Goal: Information Seeking & Learning: Check status

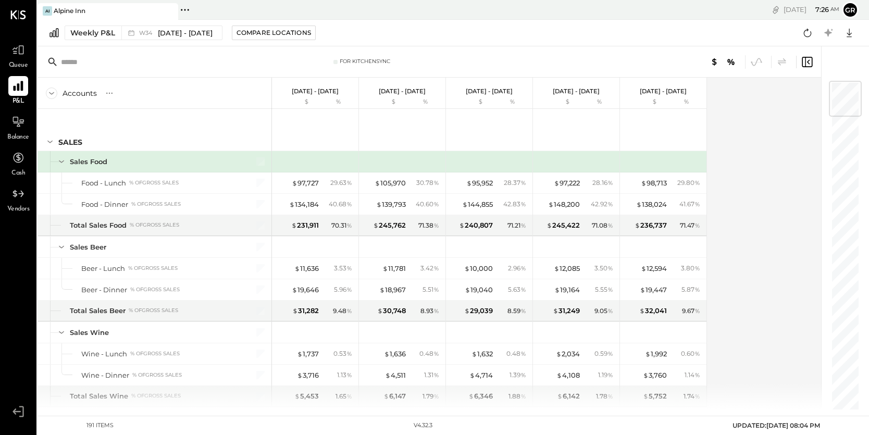
click at [21, 80] on icon at bounding box center [18, 86] width 14 height 14
click at [21, 46] on icon at bounding box center [18, 50] width 14 height 14
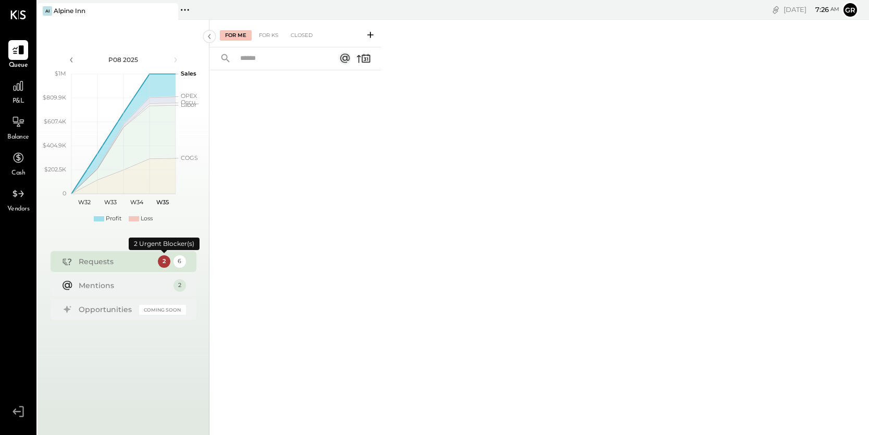
click at [164, 260] on div "2" at bounding box center [164, 261] width 12 height 12
click at [269, 36] on div "For KS" at bounding box center [269, 35] width 30 height 10
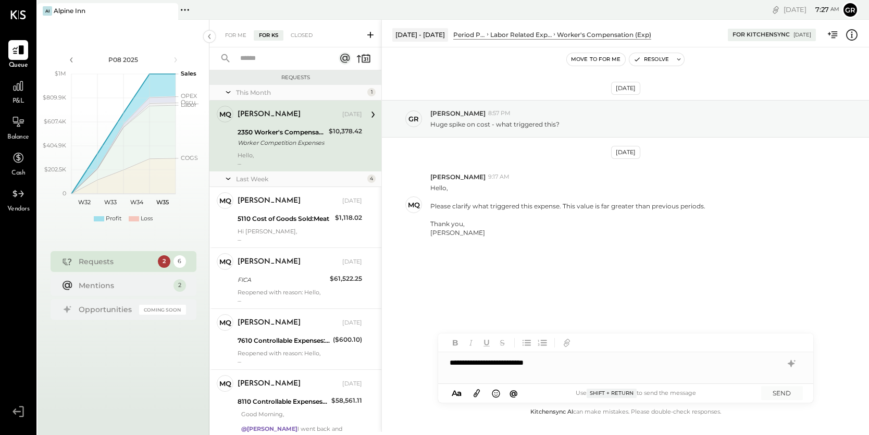
click at [494, 364] on div "**********" at bounding box center [625, 362] width 375 height 21
click at [600, 362] on div "**********" at bounding box center [625, 362] width 375 height 21
click at [536, 361] on div "**********" at bounding box center [625, 362] width 375 height 21
click at [685, 363] on div "**********" at bounding box center [625, 362] width 375 height 21
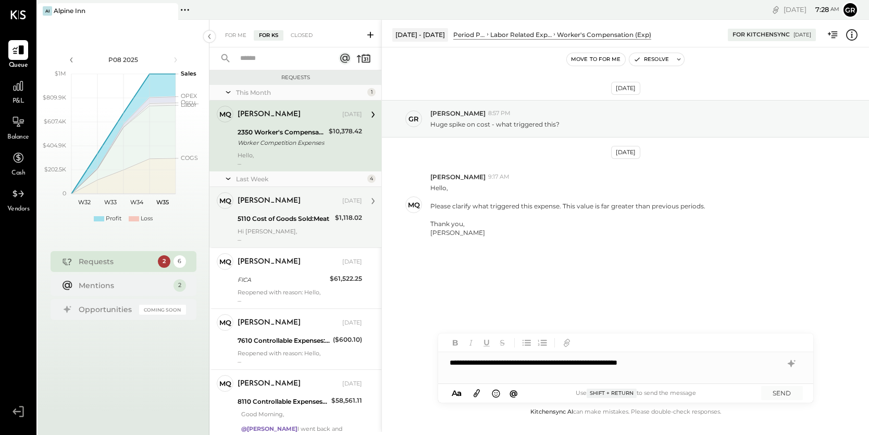
click at [329, 216] on div "5110 Cost of Goods Sold:Meat" at bounding box center [284, 218] width 94 height 10
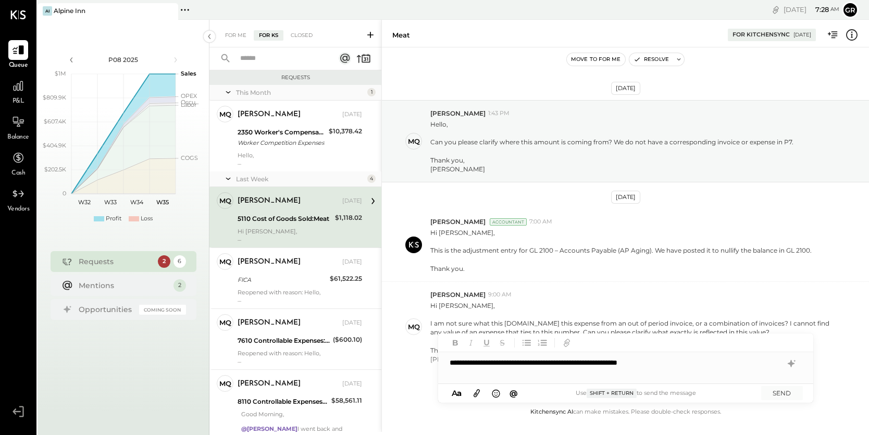
scroll to position [44, 0]
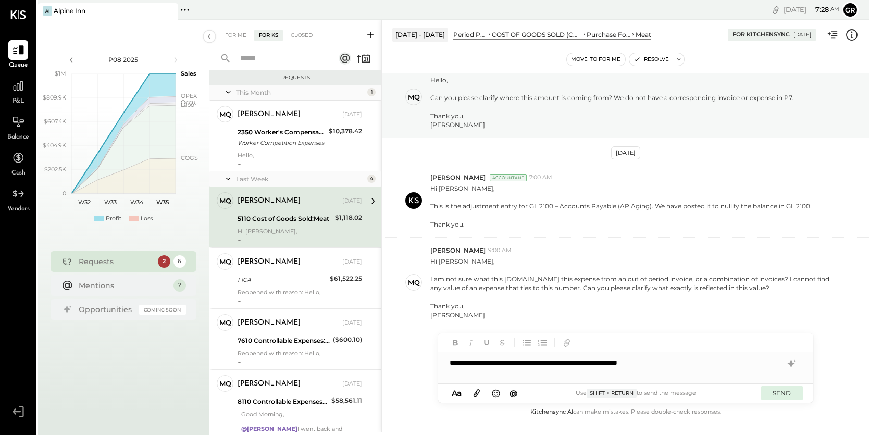
click at [785, 393] on button "SEND" at bounding box center [782, 393] width 42 height 14
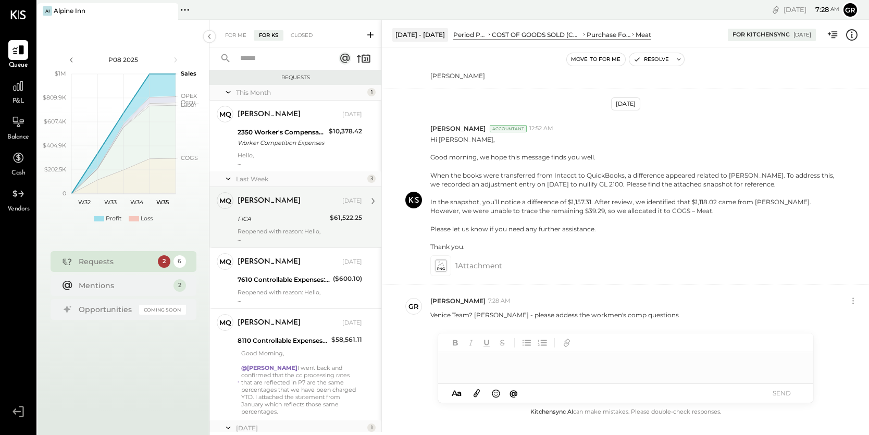
click at [308, 210] on div "[PERSON_NAME] [DATE] FICA $61,522.25 Reopened with reason: Hello, The flag open…" at bounding box center [299, 217] width 124 height 50
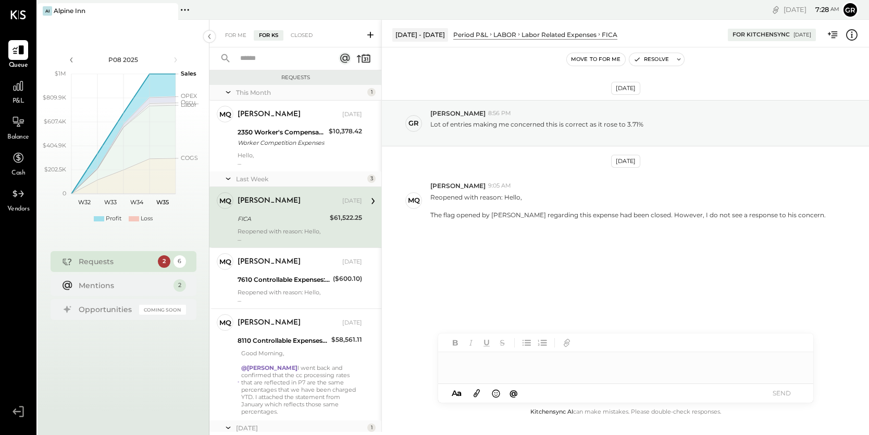
click at [534, 363] on div at bounding box center [625, 362] width 375 height 21
click at [772, 395] on button "SEND" at bounding box center [782, 393] width 42 height 14
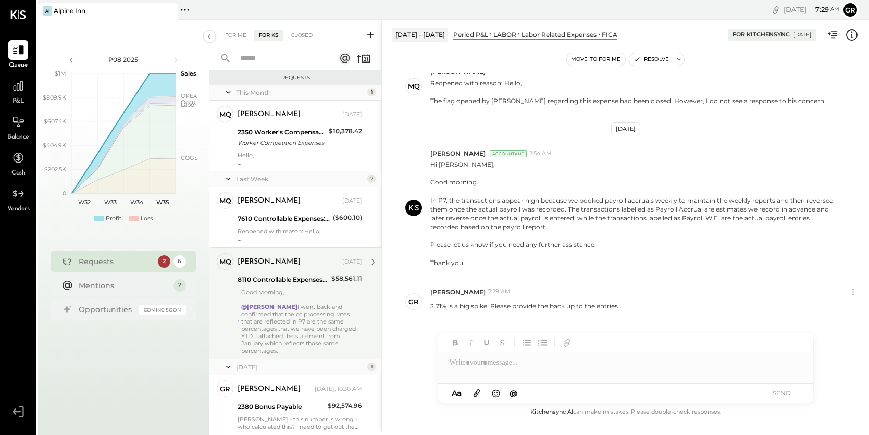
click at [338, 305] on div "@[PERSON_NAME] went back and confirmed that the cc processing rates that are re…" at bounding box center [301, 328] width 121 height 51
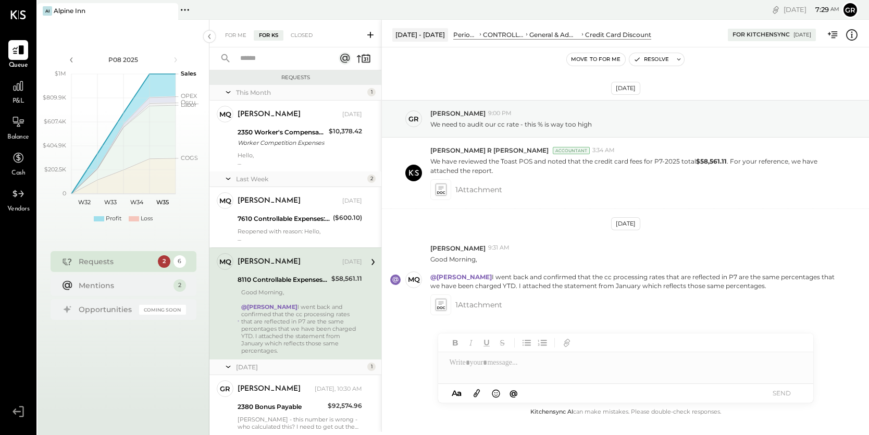
click at [470, 366] on div at bounding box center [625, 367] width 375 height 31
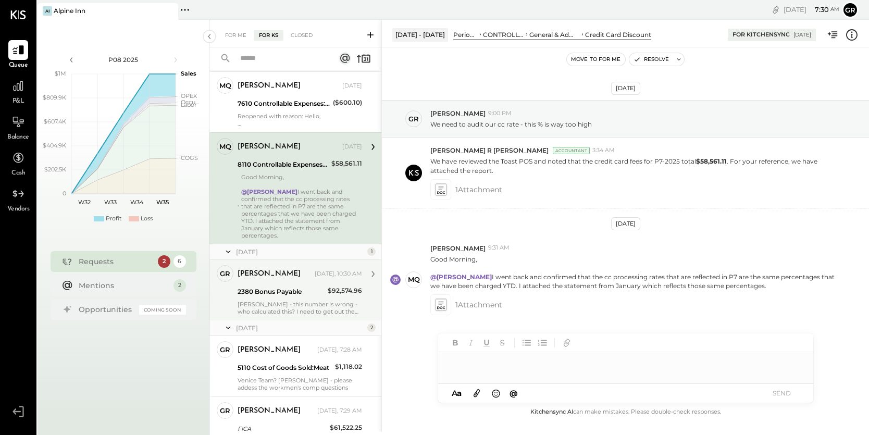
scroll to position [119, 0]
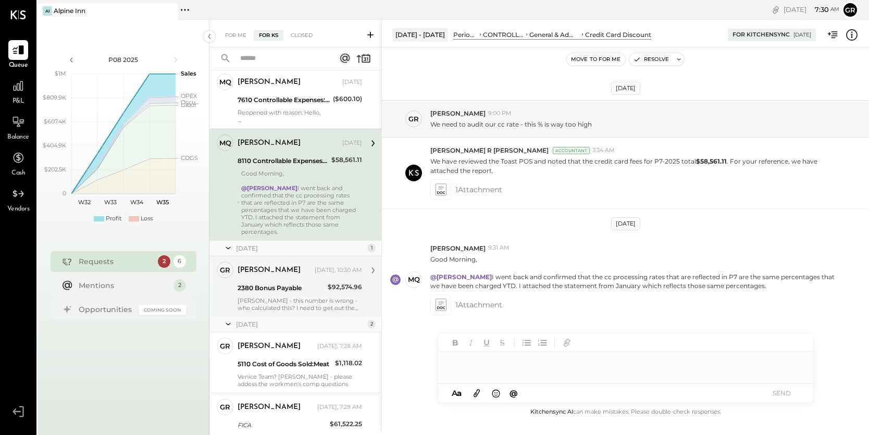
click at [301, 297] on div "[PERSON_NAME] - this number is wrong - who calculated this? I need to get out t…" at bounding box center [299, 304] width 124 height 15
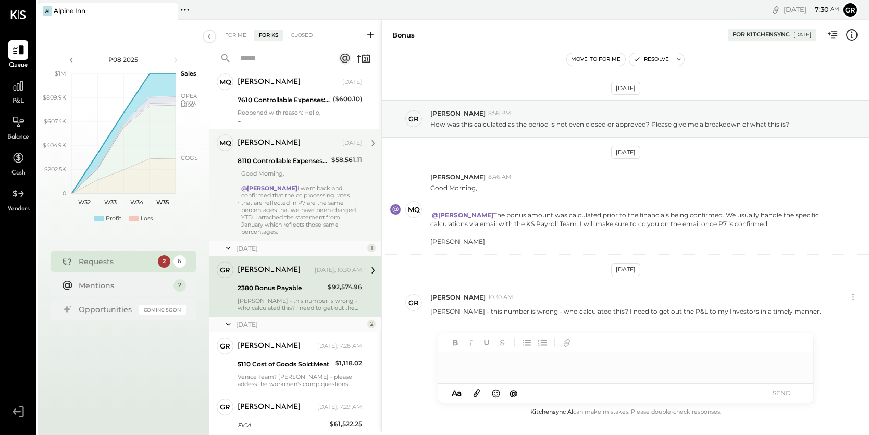
click at [469, 363] on div at bounding box center [625, 362] width 375 height 21
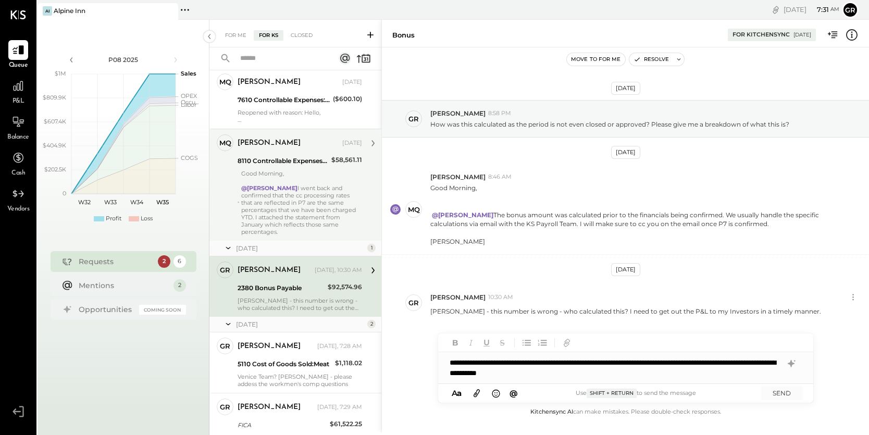
click at [491, 374] on div "**********" at bounding box center [625, 367] width 375 height 31
click at [568, 375] on div "**********" at bounding box center [625, 367] width 375 height 31
click at [636, 365] on div "**********" at bounding box center [625, 367] width 375 height 31
drag, startPoint x: 542, startPoint y: 375, endPoint x: 504, endPoint y: 375, distance: 37.5
click at [504, 375] on div "**********" at bounding box center [625, 367] width 375 height 31
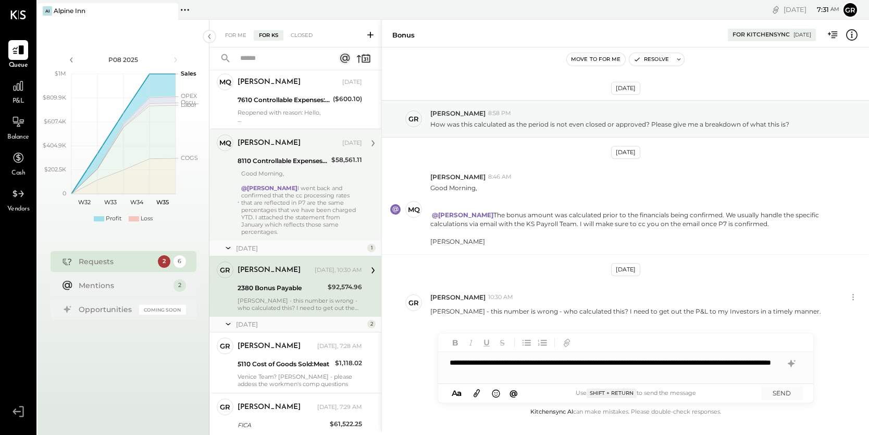
click at [605, 371] on div "**********" at bounding box center [625, 367] width 375 height 31
click at [778, 395] on button "SEND" at bounding box center [782, 393] width 42 height 14
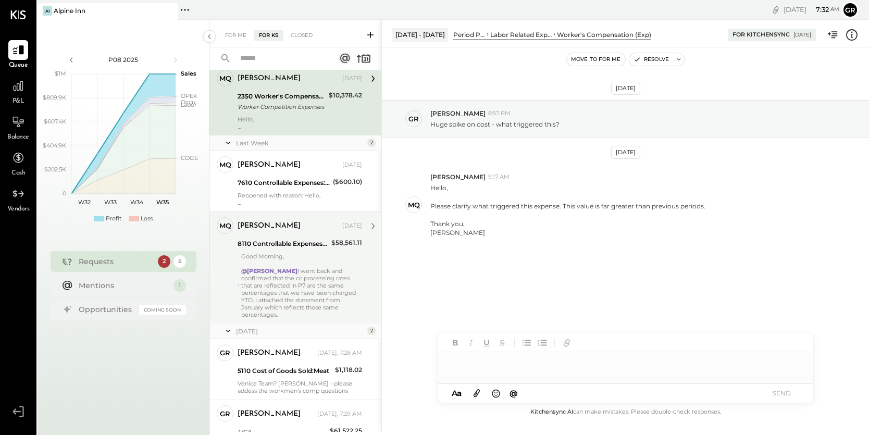
scroll to position [40, 0]
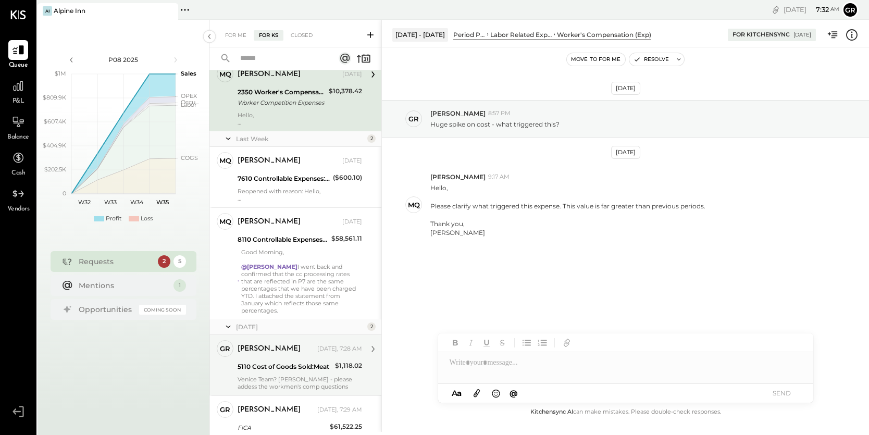
click at [302, 361] on div "5110 Cost of Goods Sold:Meat" at bounding box center [284, 366] width 94 height 10
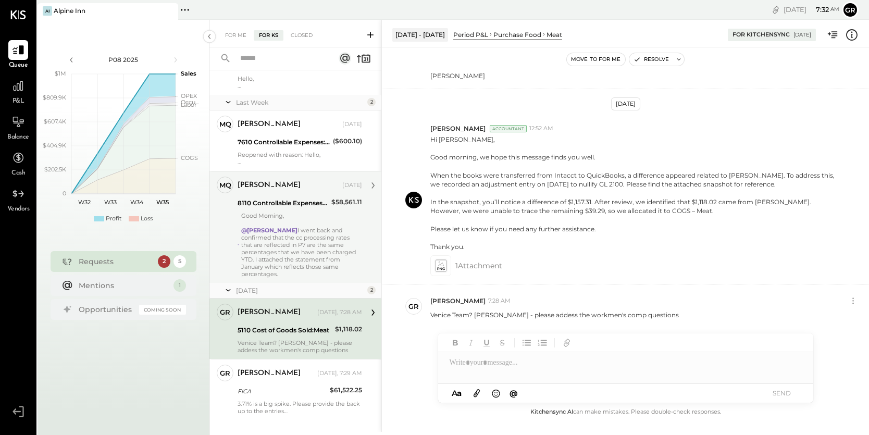
scroll to position [85, 0]
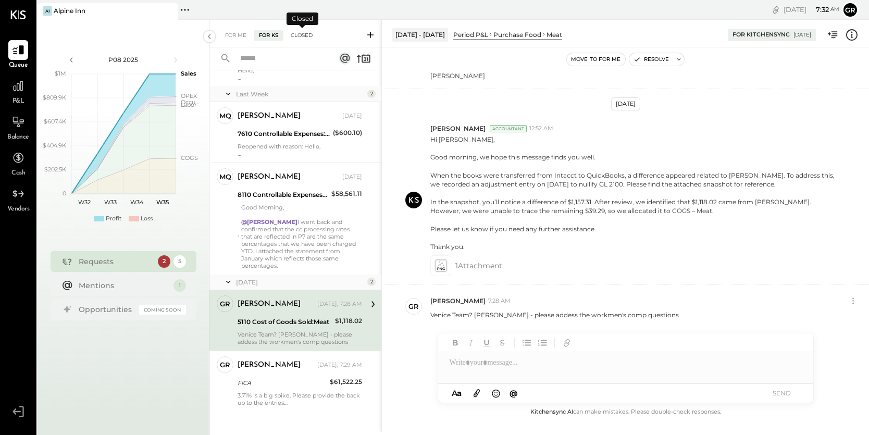
click at [309, 34] on div "Closed" at bounding box center [301, 35] width 32 height 10
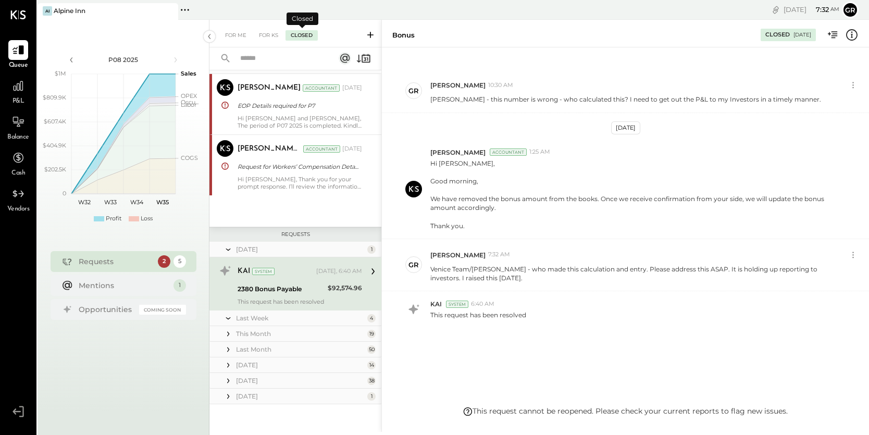
scroll to position [26, 0]
click at [502, 277] on p "Venice Team/[PERSON_NAME] - who made this calculation and entry. Please address…" at bounding box center [634, 274] width 409 height 18
click at [266, 32] on div "For KS" at bounding box center [269, 35] width 30 height 10
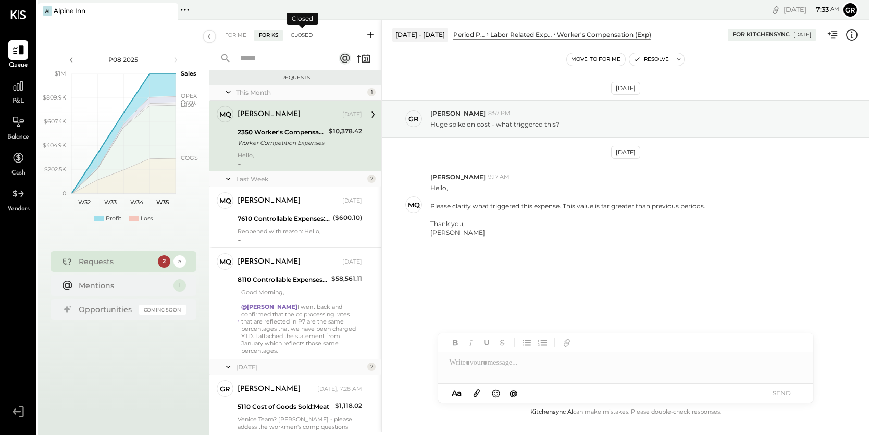
click at [301, 34] on div "Closed" at bounding box center [301, 35] width 32 height 10
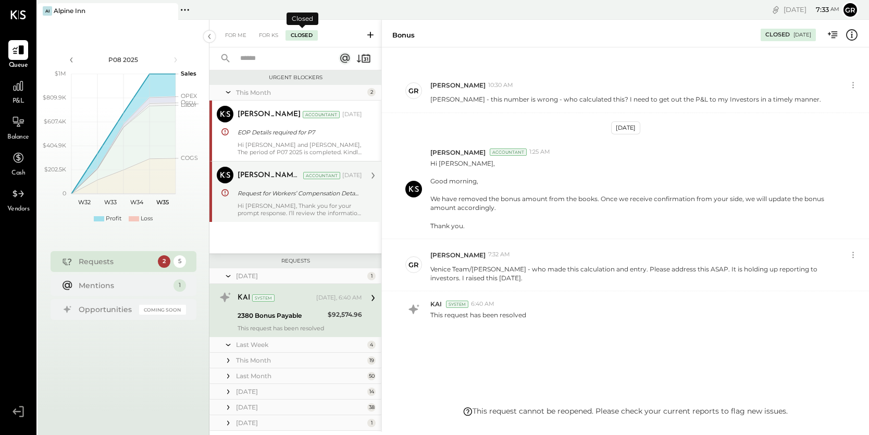
scroll to position [26, 0]
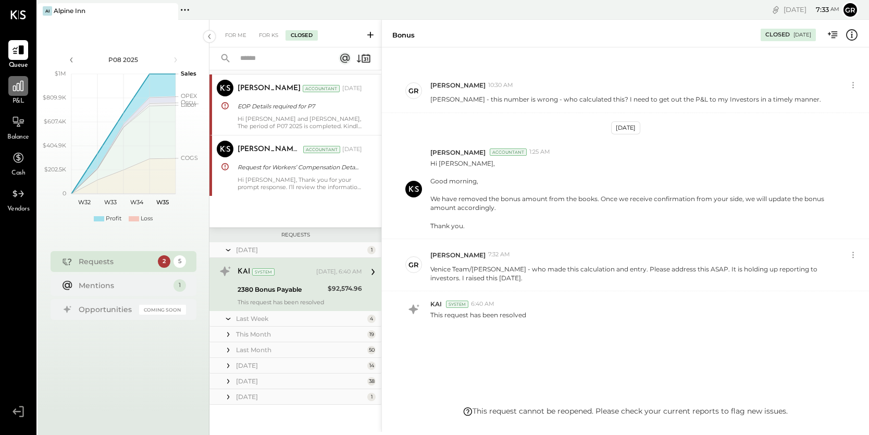
click at [19, 88] on icon at bounding box center [18, 86] width 10 height 10
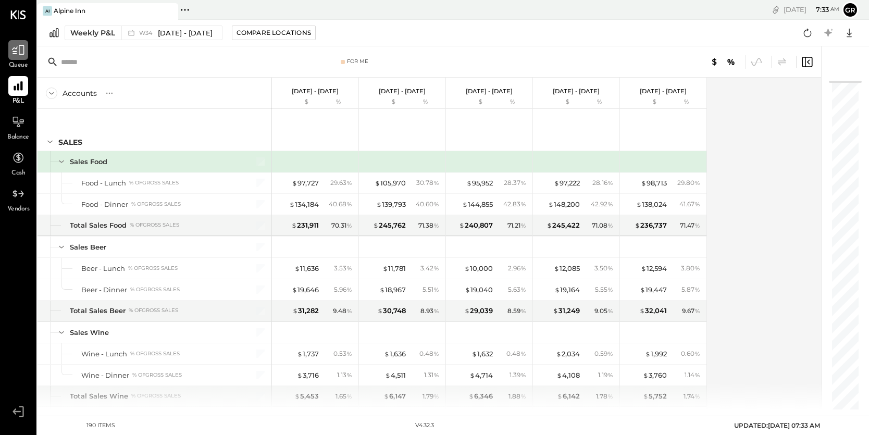
click at [26, 42] on div at bounding box center [18, 50] width 20 height 20
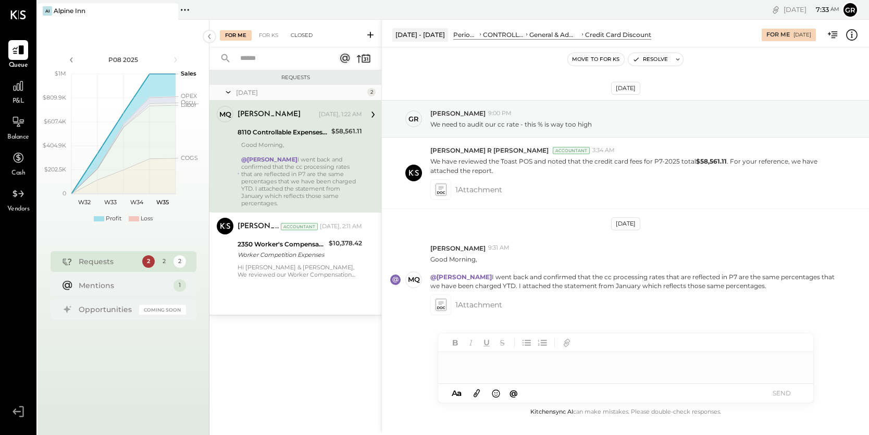
click at [297, 36] on div "Closed" at bounding box center [301, 35] width 32 height 10
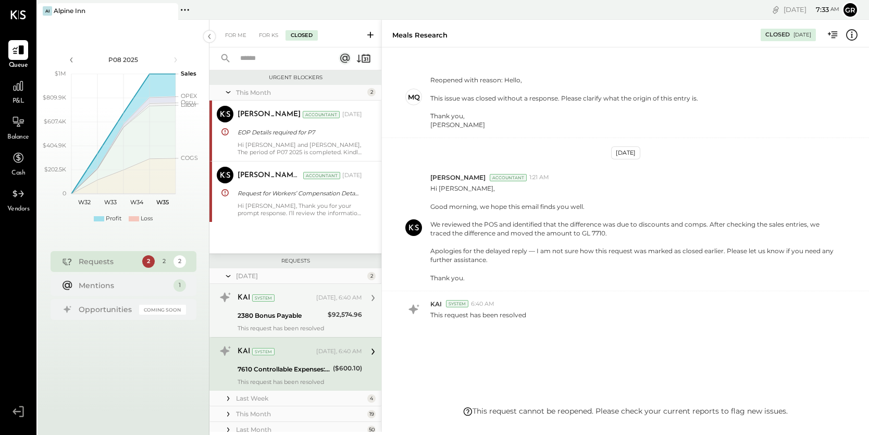
click at [284, 310] on div "2380 Bonus Payable" at bounding box center [280, 315] width 87 height 10
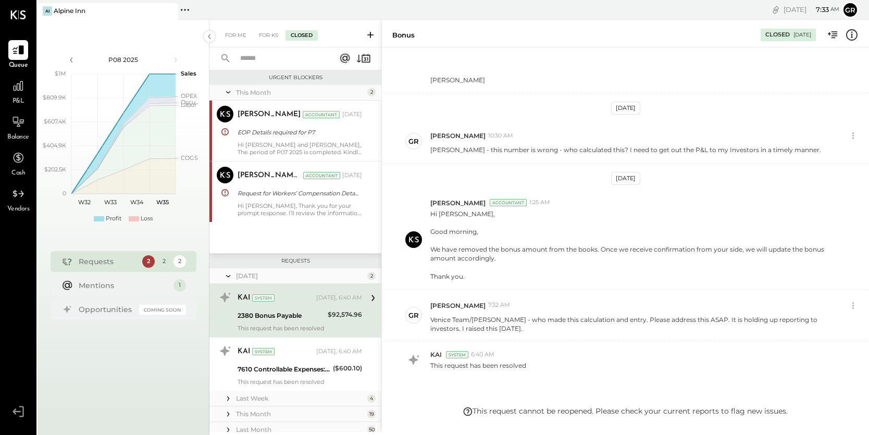
scroll to position [212, 0]
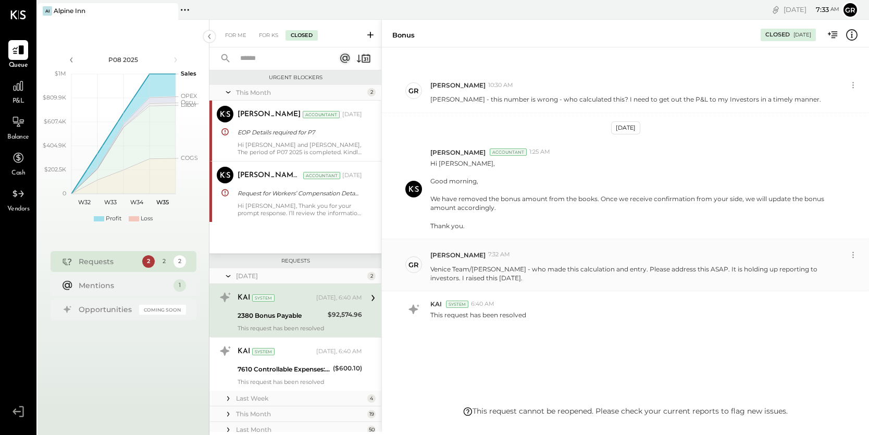
click at [466, 272] on p "Venice Team/[PERSON_NAME] - who made this calculation and entry. Please address…" at bounding box center [634, 274] width 409 height 18
click at [412, 266] on div "gr" at bounding box center [413, 265] width 10 height 10
click at [466, 250] on div "[PERSON_NAME] 7:32 AM" at bounding box center [637, 254] width 415 height 9
click at [461, 279] on p "Venice Team/[PERSON_NAME] - who made this calculation and entry. Please address…" at bounding box center [634, 274] width 409 height 18
click at [266, 35] on div "For KS" at bounding box center [269, 35] width 30 height 10
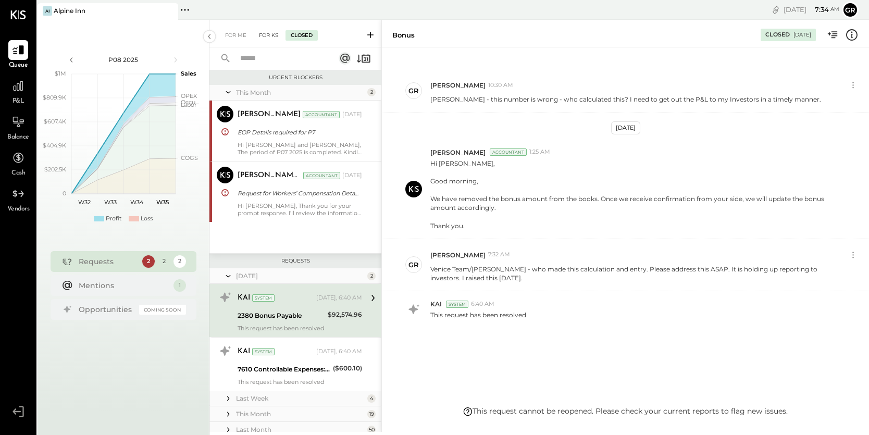
scroll to position [283, 0]
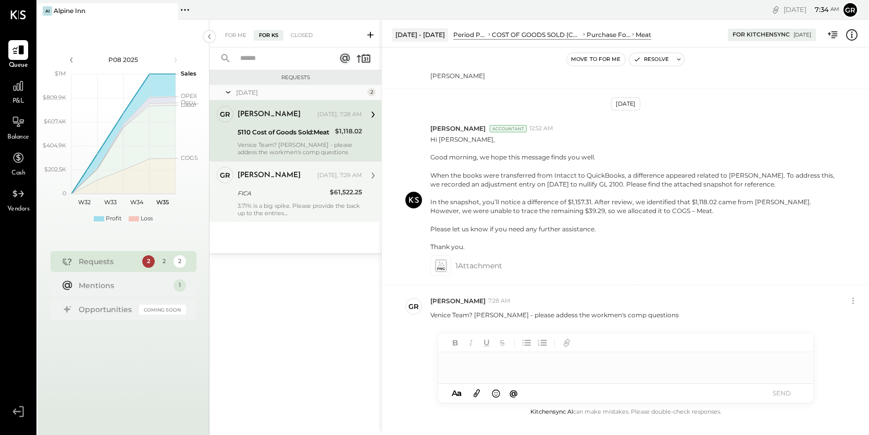
click at [325, 206] on div "3.71% is a big spike. Please provide the back up to the entries" at bounding box center [299, 209] width 124 height 15
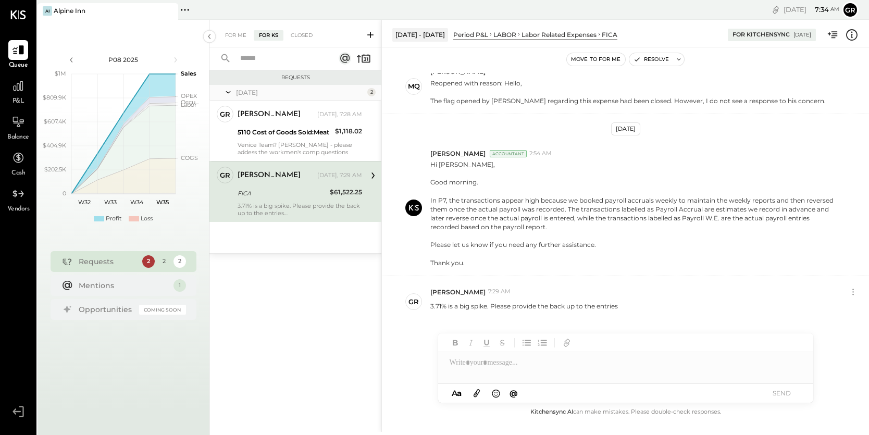
scroll to position [114, 0]
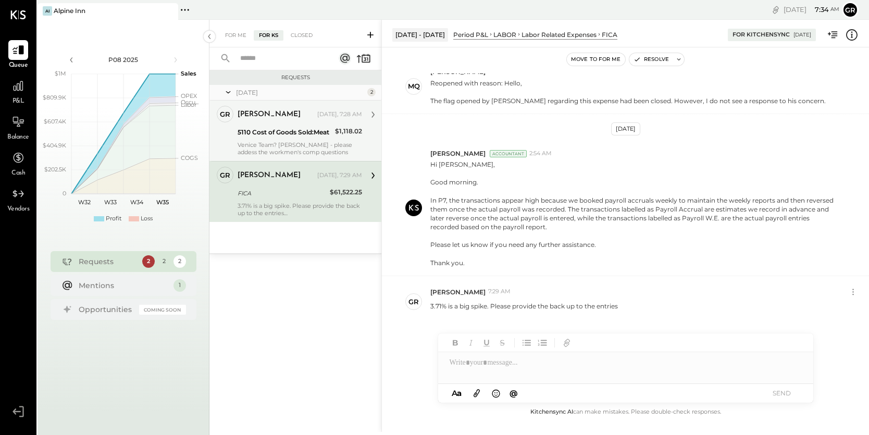
click at [319, 136] on div "5110 Cost of Goods Sold:Meat" at bounding box center [284, 132] width 94 height 10
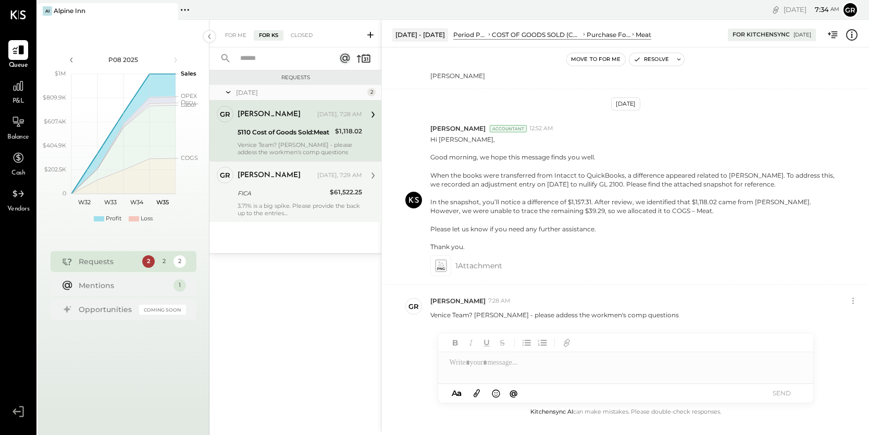
click at [369, 92] on div "2" at bounding box center [371, 92] width 8 height 8
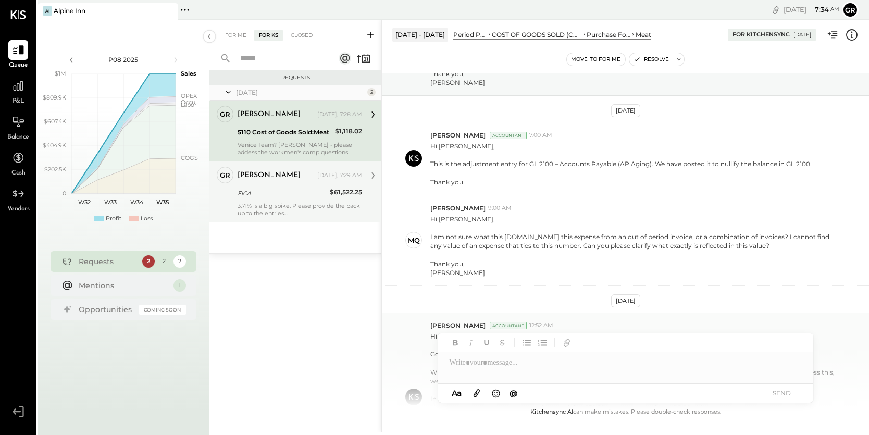
scroll to position [68, 0]
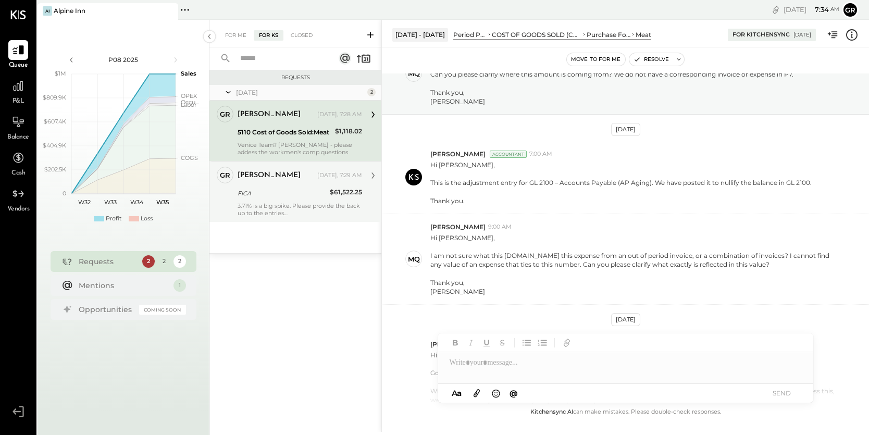
click at [328, 198] on div "FICA $61,522.25" at bounding box center [299, 193] width 124 height 12
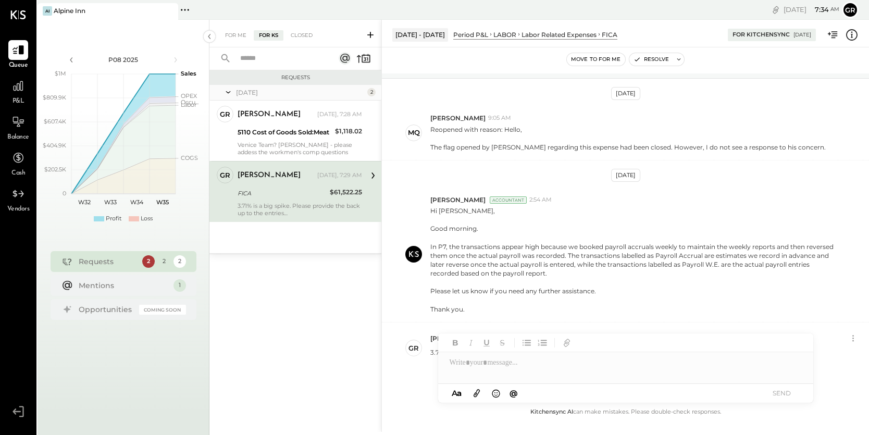
scroll to position [114, 0]
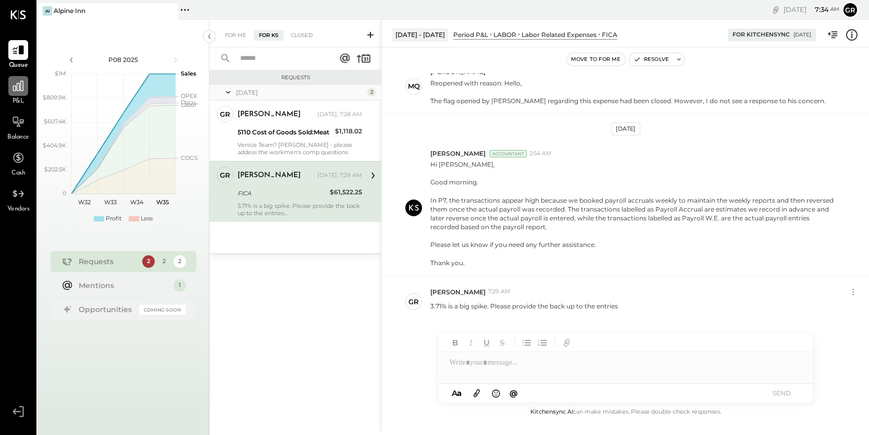
click at [16, 89] on icon at bounding box center [18, 86] width 14 height 14
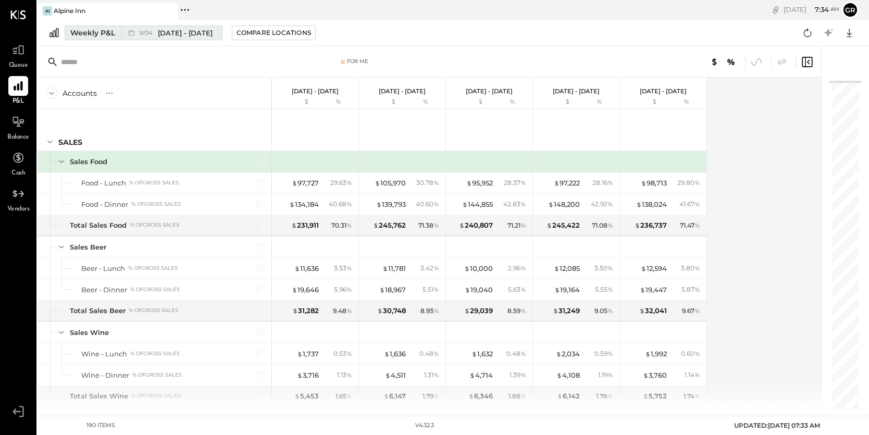
click at [101, 34] on div "Weekly P&L" at bounding box center [92, 33] width 45 height 10
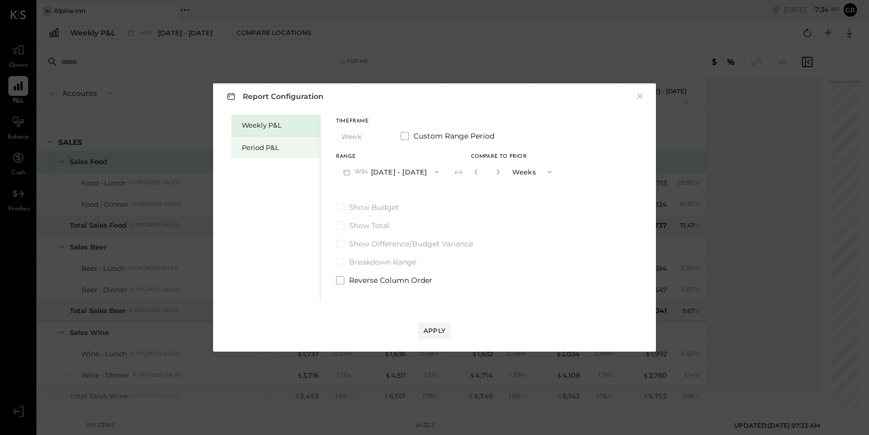
click at [271, 145] on div "Period P&L" at bounding box center [278, 148] width 73 height 10
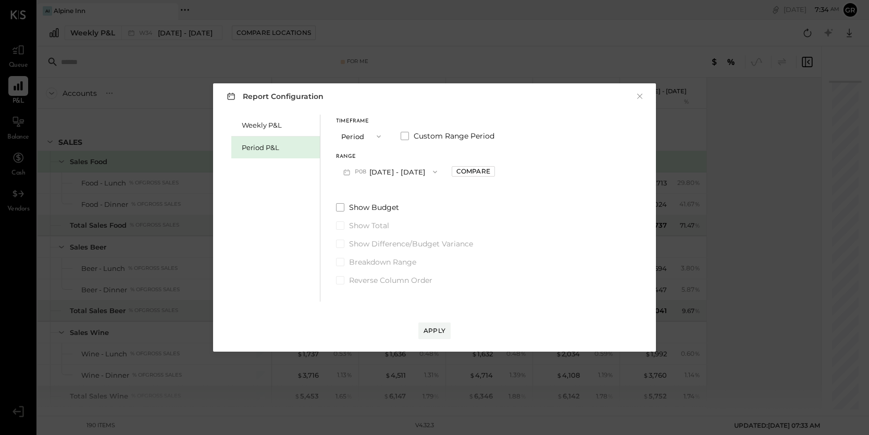
click at [431, 172] on icon "button" at bounding box center [435, 172] width 8 height 8
click at [410, 194] on span "[DATE] - [DATE]" at bounding box center [384, 195] width 49 height 9
click at [431, 329] on div "Apply" at bounding box center [434, 330] width 22 height 9
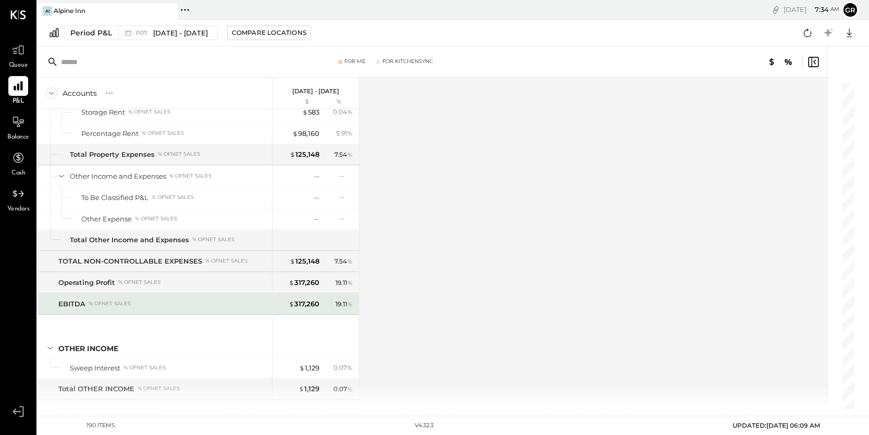
scroll to position [3330, 0]
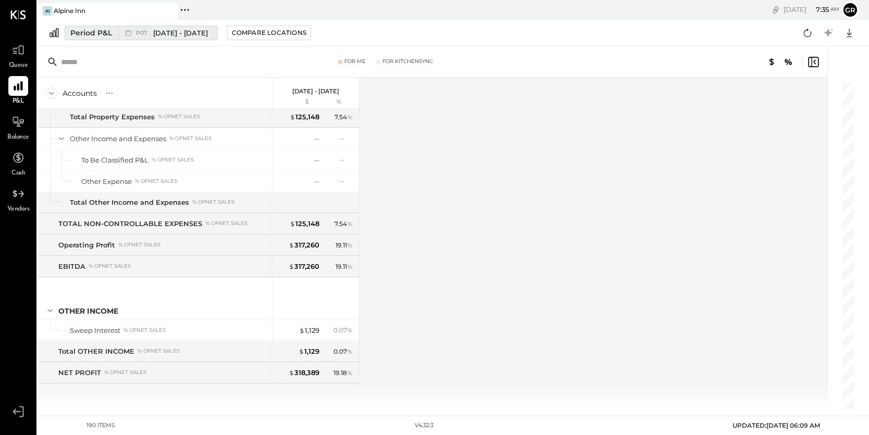
click at [196, 33] on span "[DATE] - [DATE]" at bounding box center [180, 33] width 55 height 10
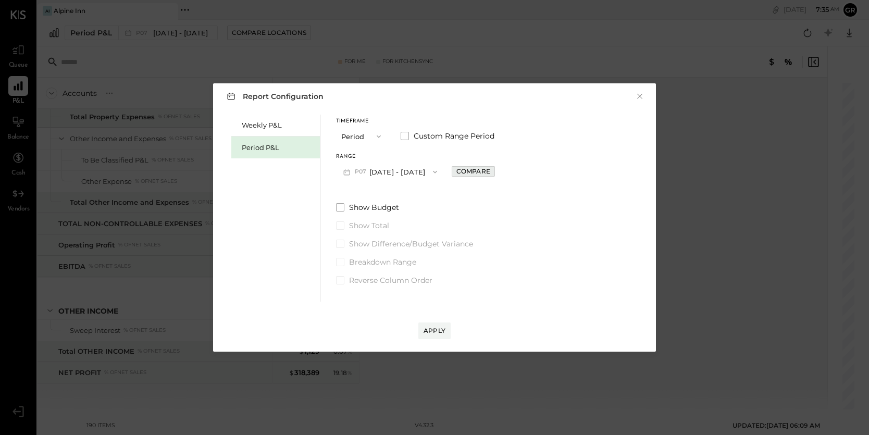
click at [476, 172] on div "Compare" at bounding box center [473, 171] width 34 height 9
click at [497, 172] on icon "button" at bounding box center [496, 172] width 3 height 6
type input "*"
click at [429, 334] on div "Apply" at bounding box center [434, 330] width 22 height 9
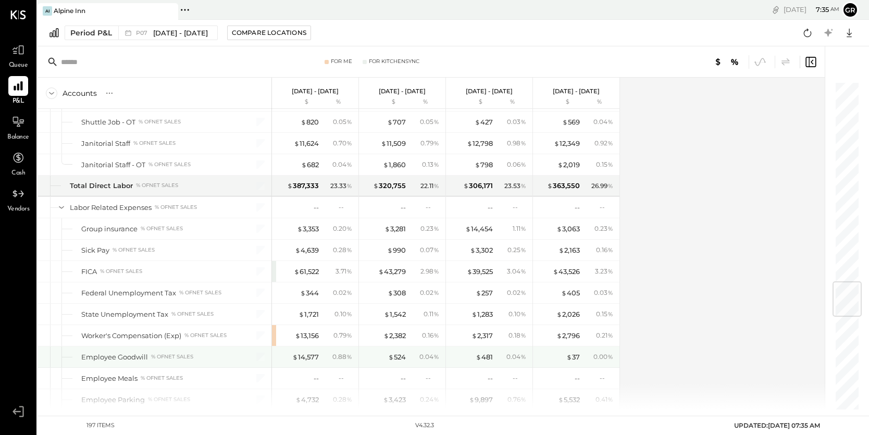
scroll to position [1686, 0]
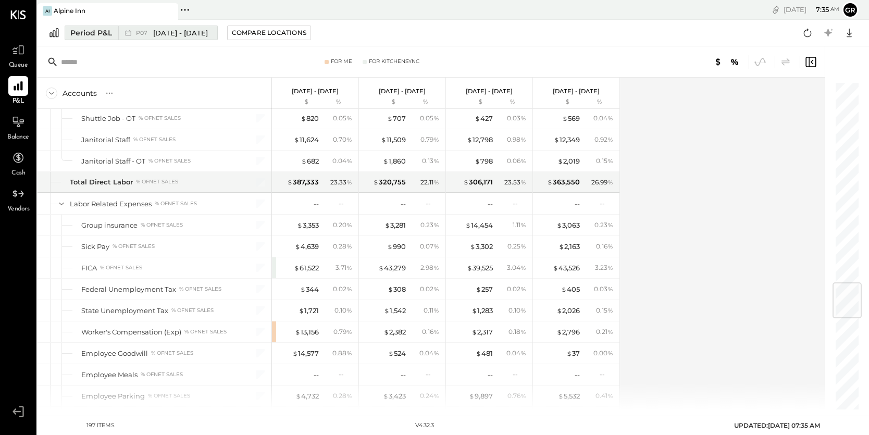
click at [203, 36] on span "[DATE] - [DATE]" at bounding box center [180, 33] width 55 height 10
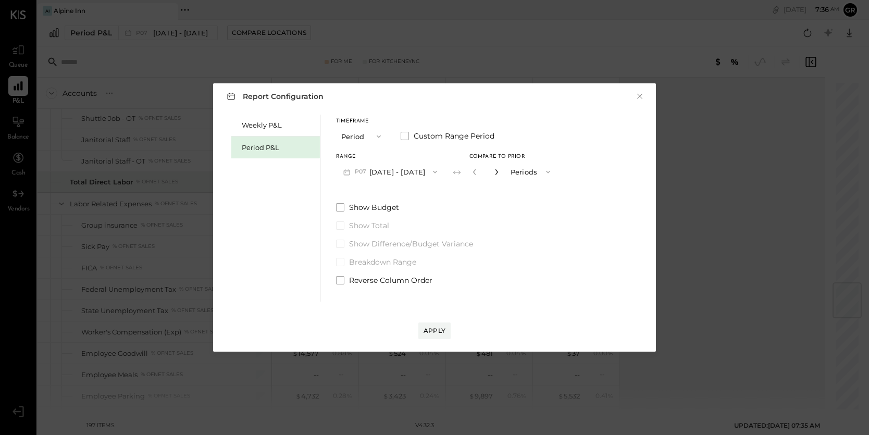
click at [499, 171] on icon "button" at bounding box center [496, 172] width 6 height 6
type input "*"
click at [434, 335] on button "Apply" at bounding box center [434, 330] width 32 height 17
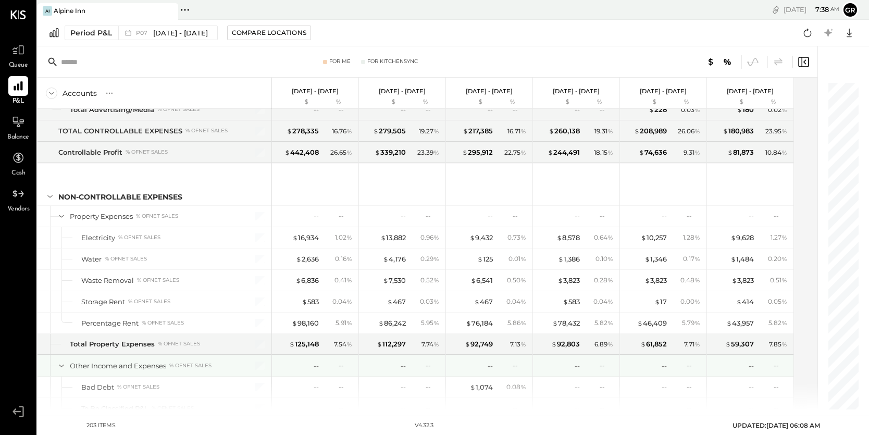
scroll to position [3339, 0]
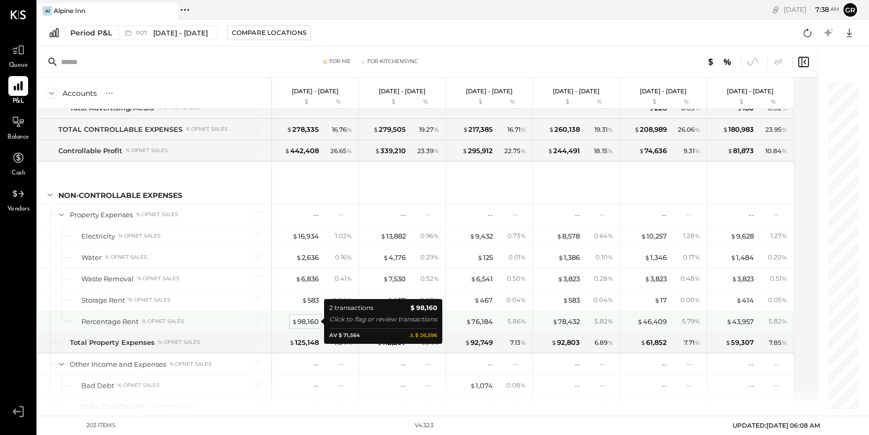
click at [311, 322] on div "$ 98,160" at bounding box center [305, 322] width 27 height 10
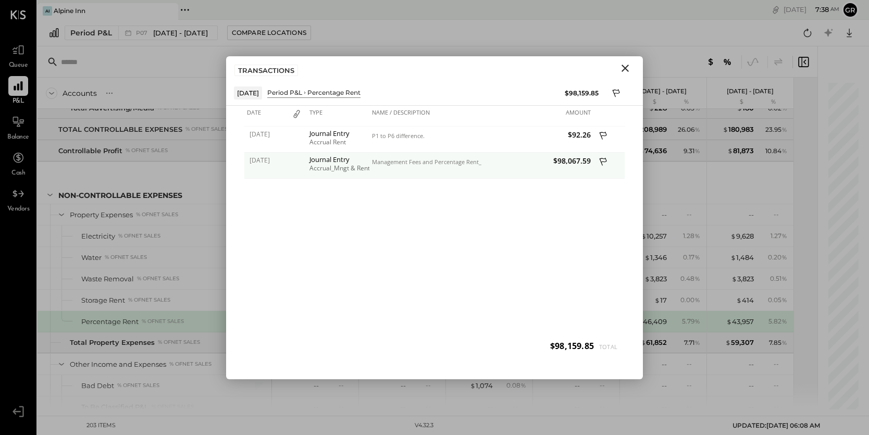
click at [605, 161] on icon at bounding box center [602, 161] width 7 height 8
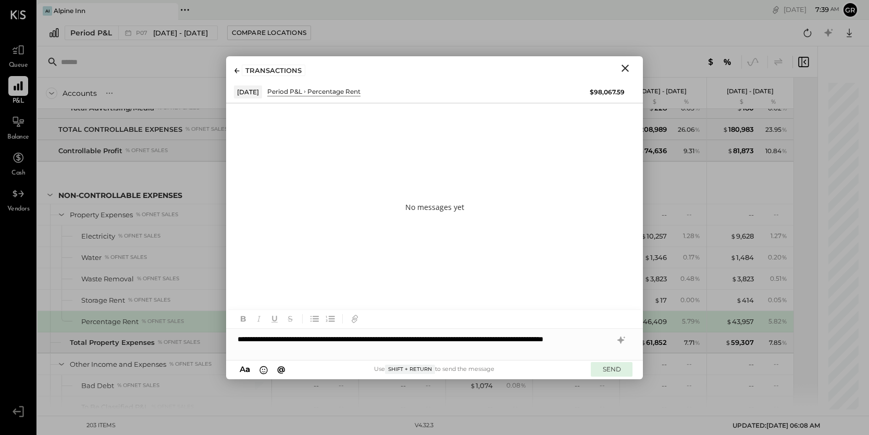
click at [608, 366] on button "SEND" at bounding box center [612, 369] width 42 height 14
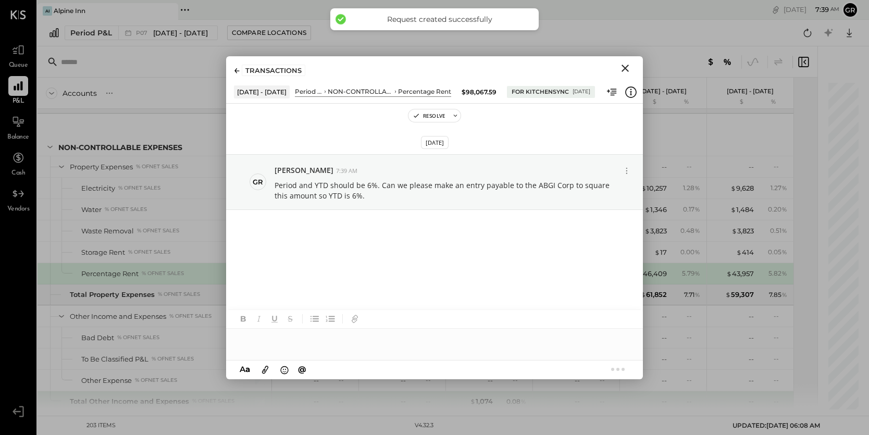
scroll to position [3402, 0]
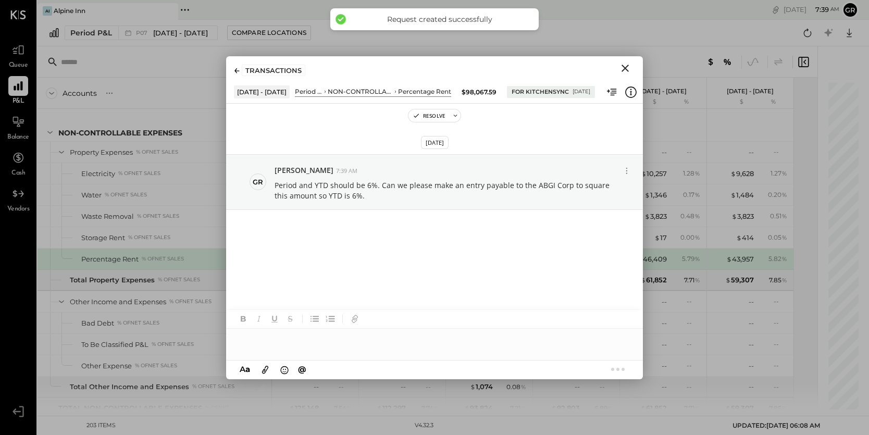
click at [624, 69] on icon "Close" at bounding box center [624, 68] width 7 height 7
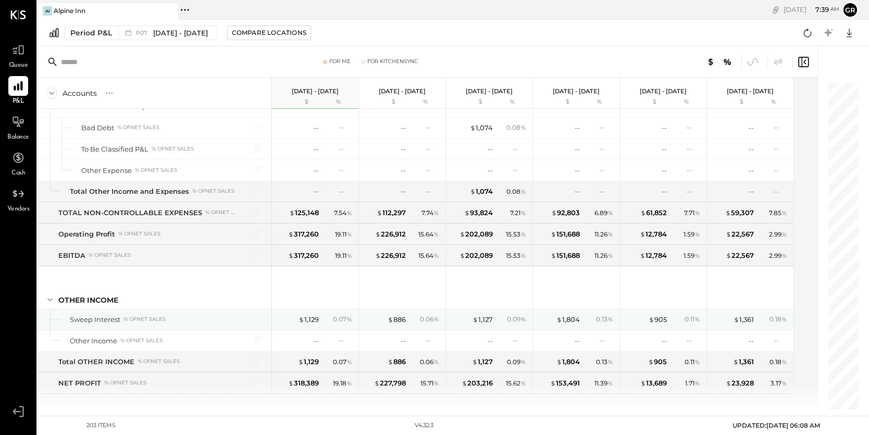
scroll to position [3608, 0]
